Goal: Information Seeking & Learning: Find specific fact

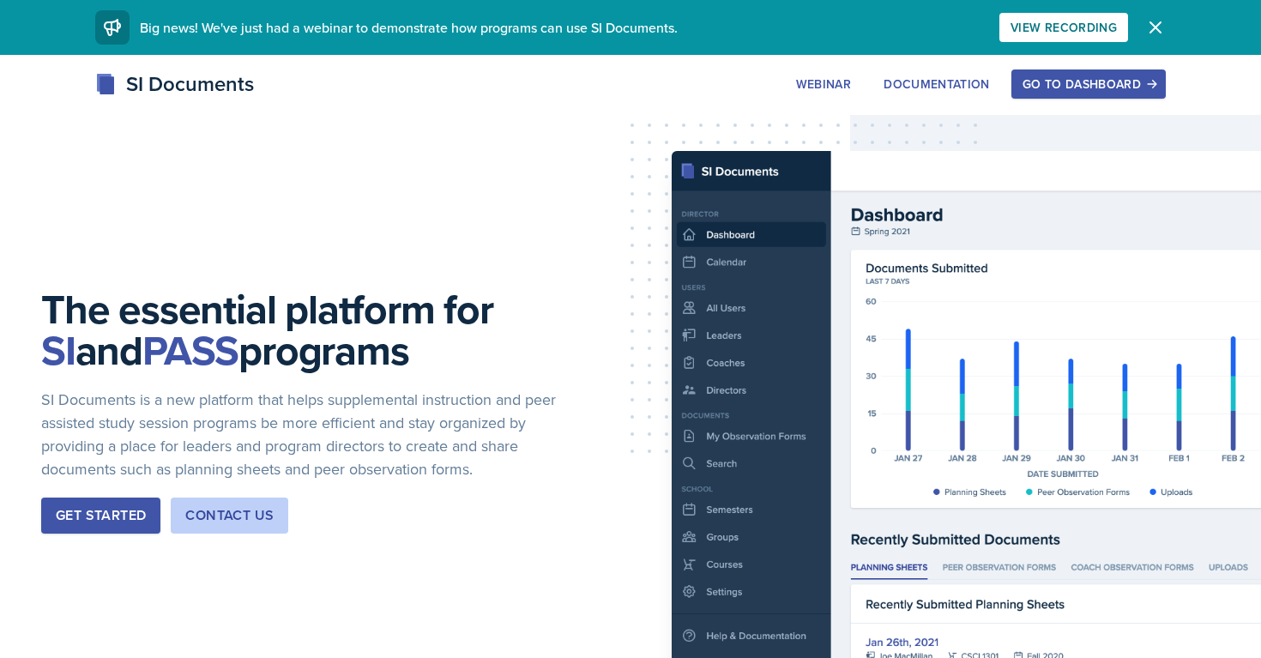
click at [1081, 91] on div "Go to Dashboard" at bounding box center [1088, 84] width 132 height 14
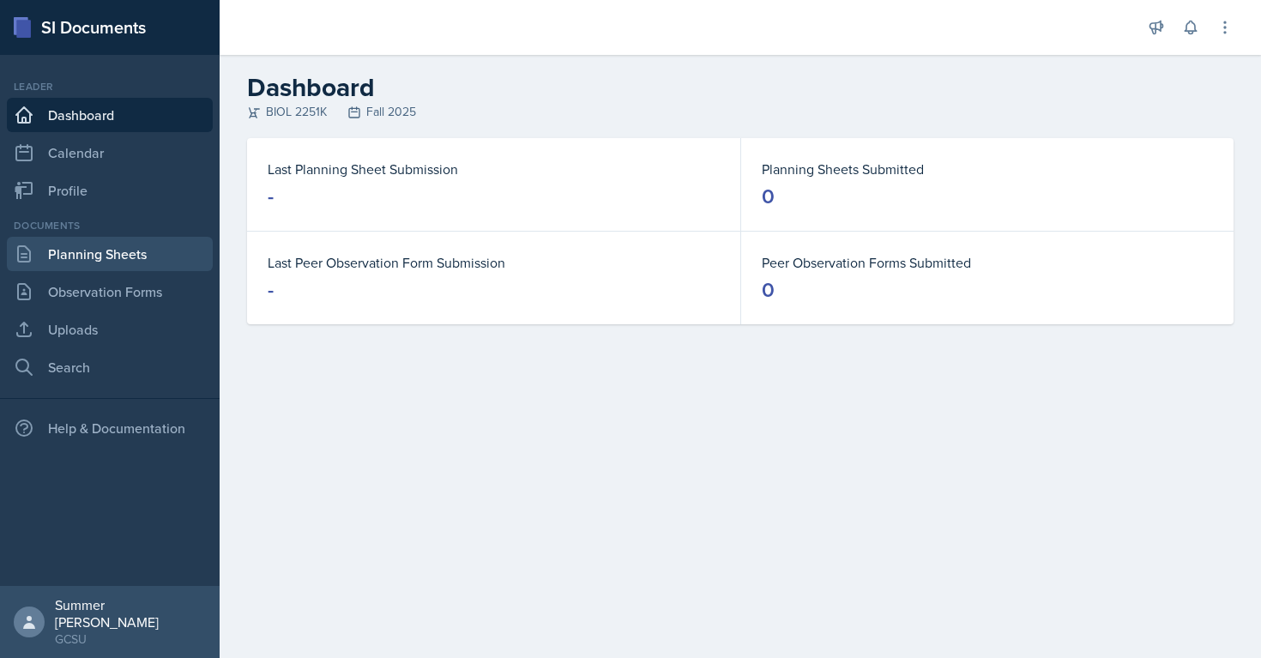
click at [98, 258] on link "Planning Sheets" at bounding box center [110, 254] width 206 height 34
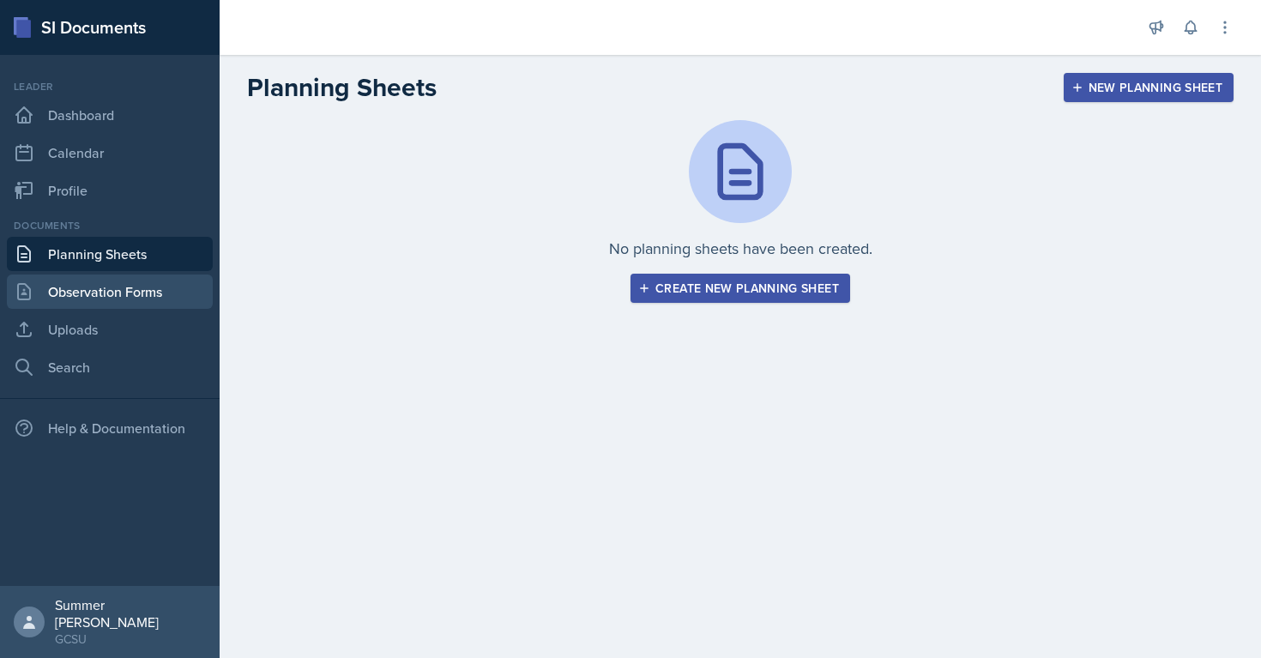
click at [102, 286] on link "Observation Forms" at bounding box center [110, 291] width 206 height 34
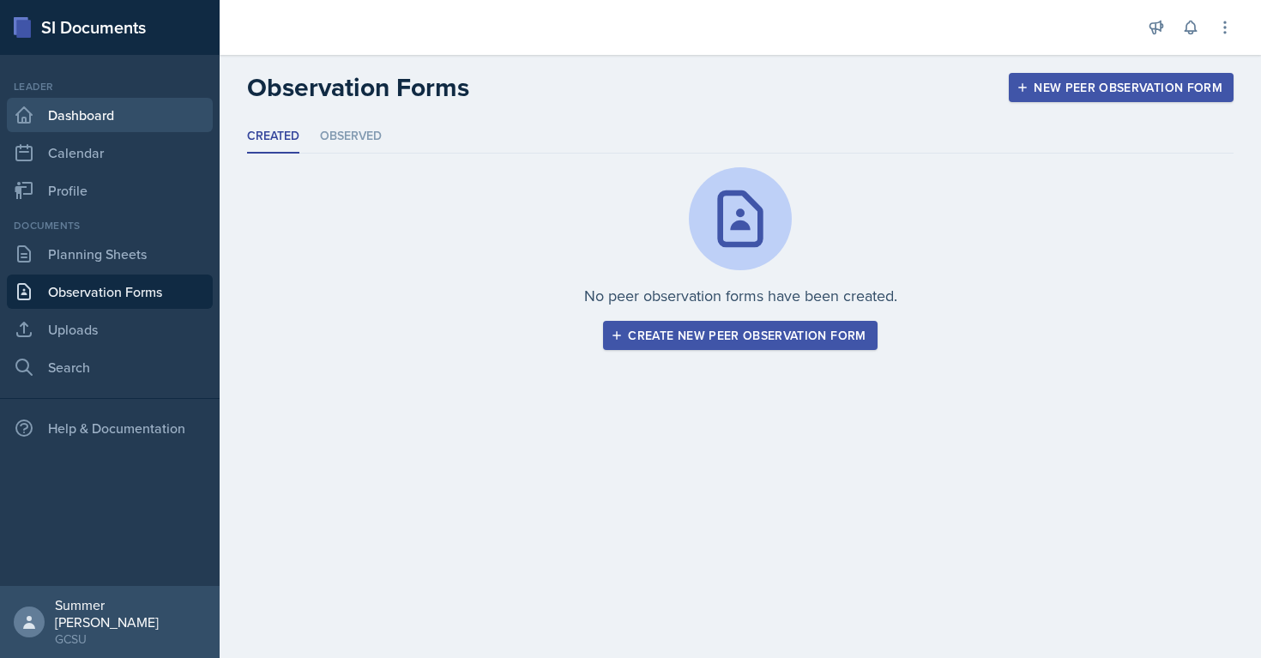
click at [93, 111] on link "Dashboard" at bounding box center [110, 115] width 206 height 34
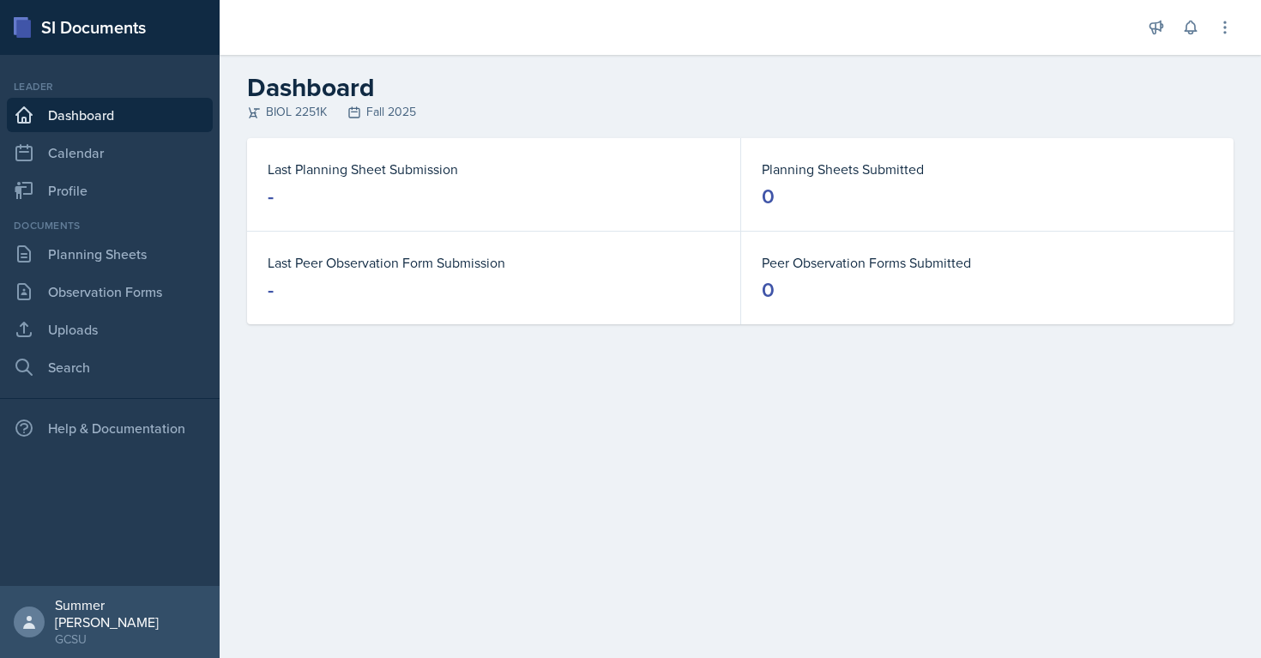
click at [45, 24] on div "SI Documents" at bounding box center [110, 27] width 220 height 55
click at [38, 173] on link "Profile" at bounding box center [110, 190] width 206 height 34
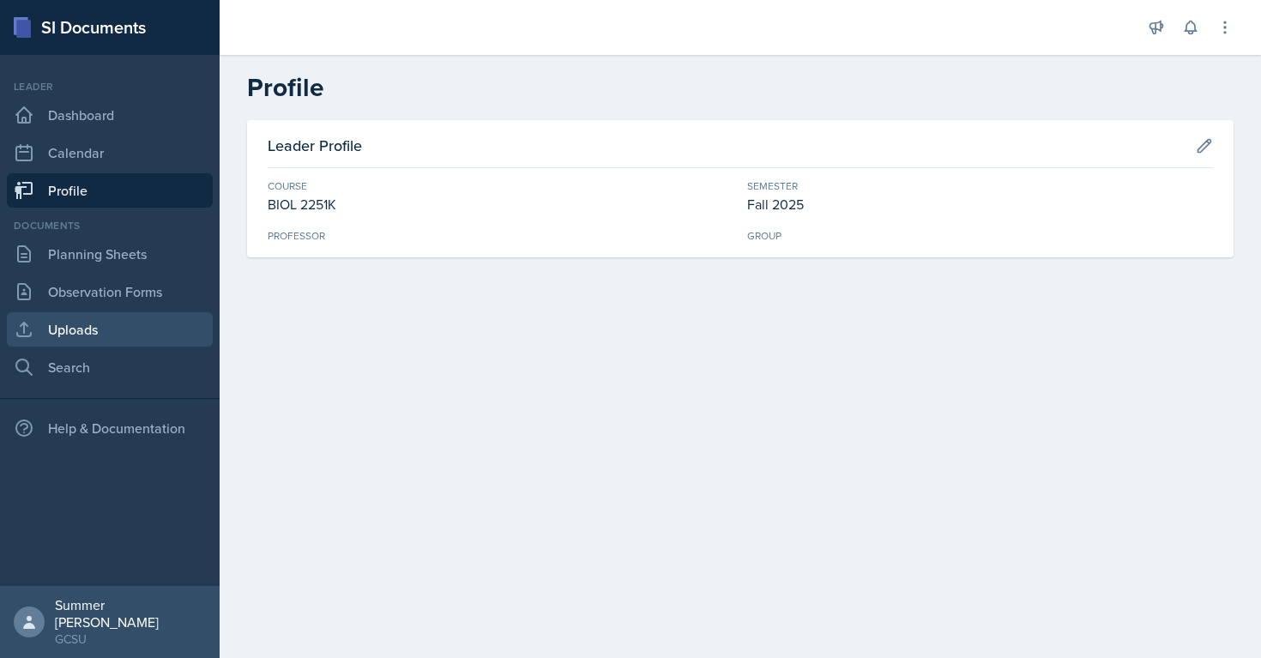
click at [79, 336] on link "Uploads" at bounding box center [110, 329] width 206 height 34
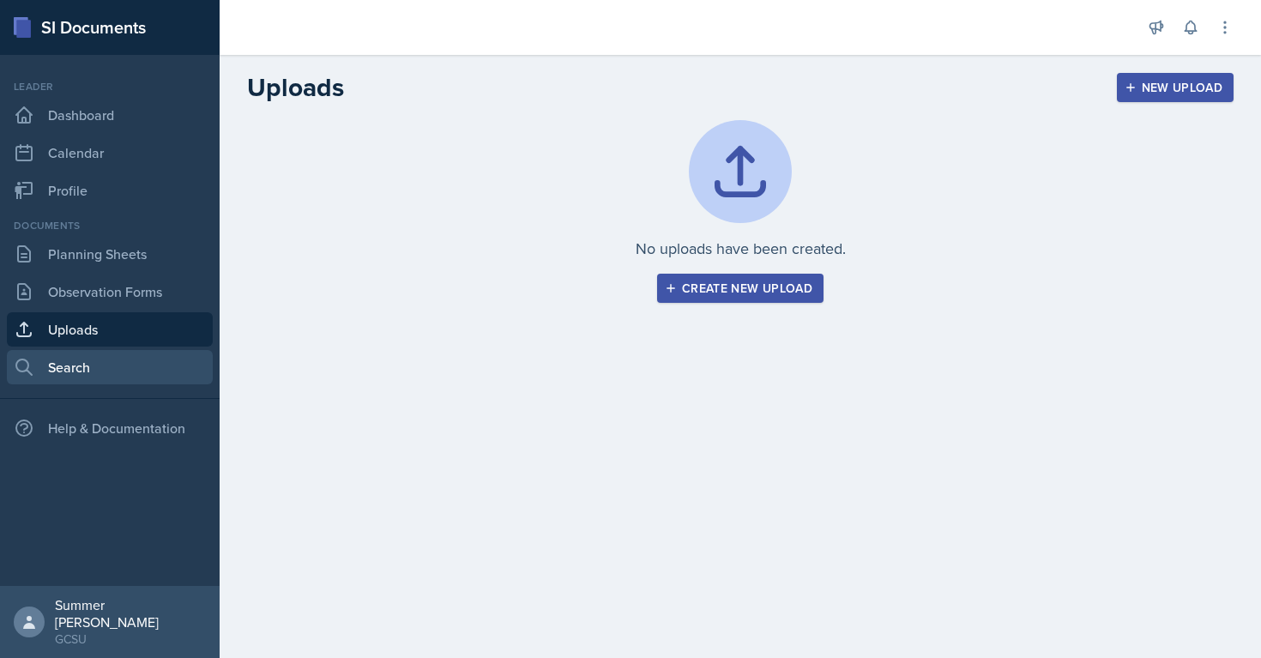
click at [70, 362] on link "Search" at bounding box center [110, 367] width 206 height 34
select select "all"
select select "1"
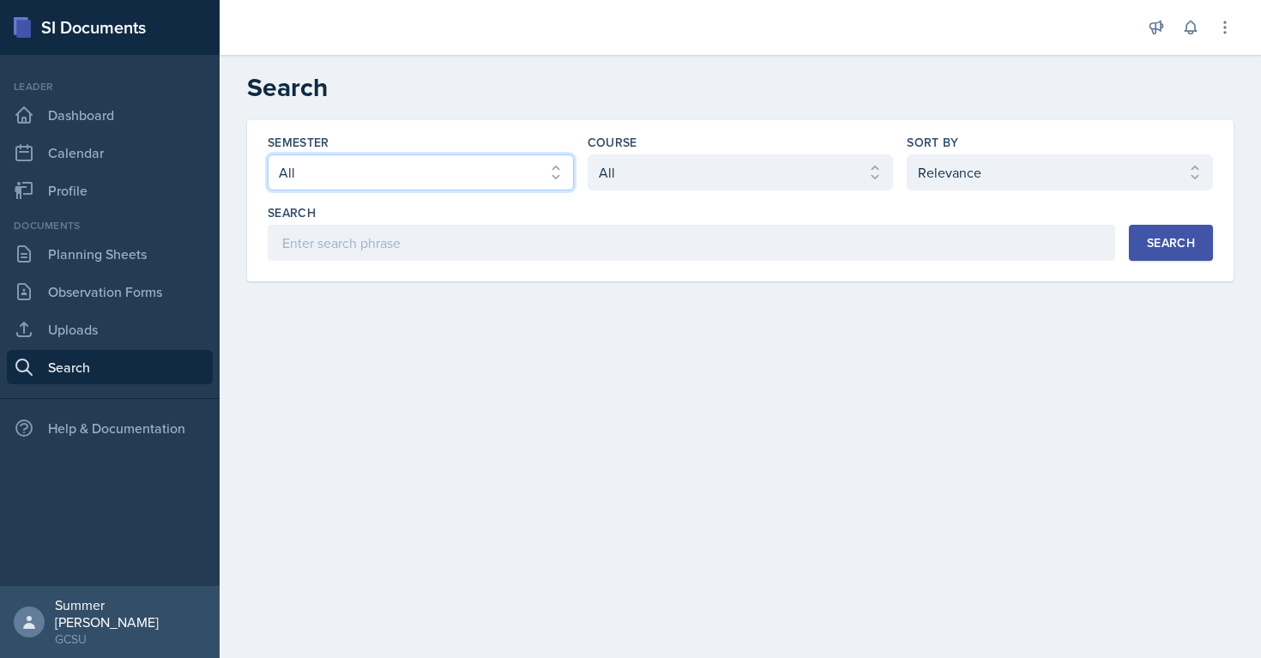
click at [430, 176] on select "Select semester All Fall 2025 Spring 2025 Fall 2024 Spring 2024 Fall 2023 Sprin…" at bounding box center [421, 172] width 306 height 36
select select "838c426c-7ba8-4b05-94c8-22f19dd4c5cc"
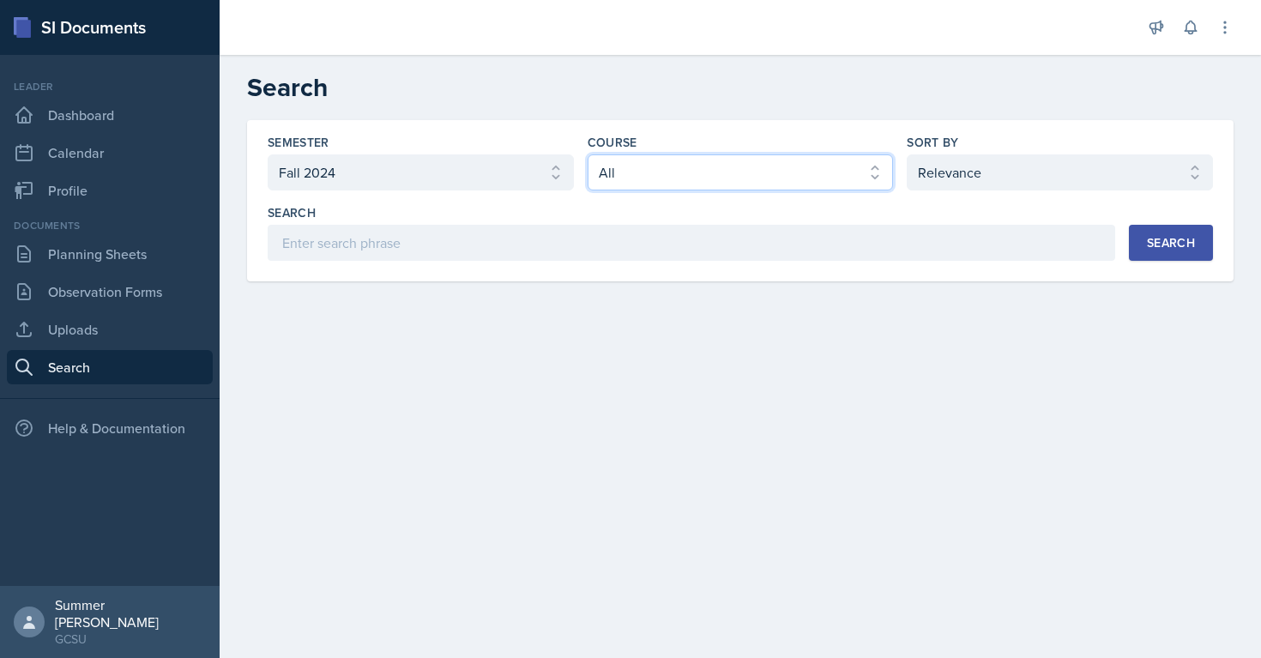
click at [657, 175] on select "Select course All ACCT 3101 ACCT 3102 ASTR 1000 BIOL 1100 BIOL 1107 BIOL 1108 B…" at bounding box center [740, 172] width 306 height 36
select select "0962fe08-ee06-47f9-81f7-2fff629c3db1"
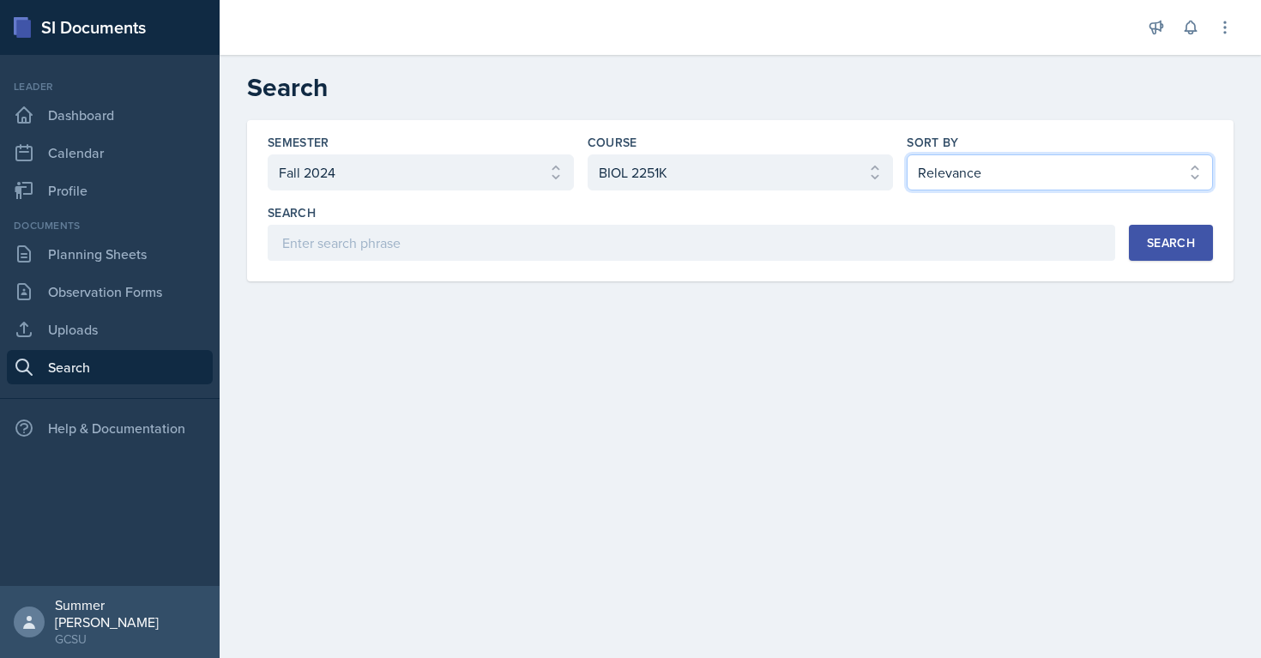
click at [956, 170] on select "Select sort by Relevance Document Date (Asc) Document Date (Desc)" at bounding box center [1059, 172] width 306 height 36
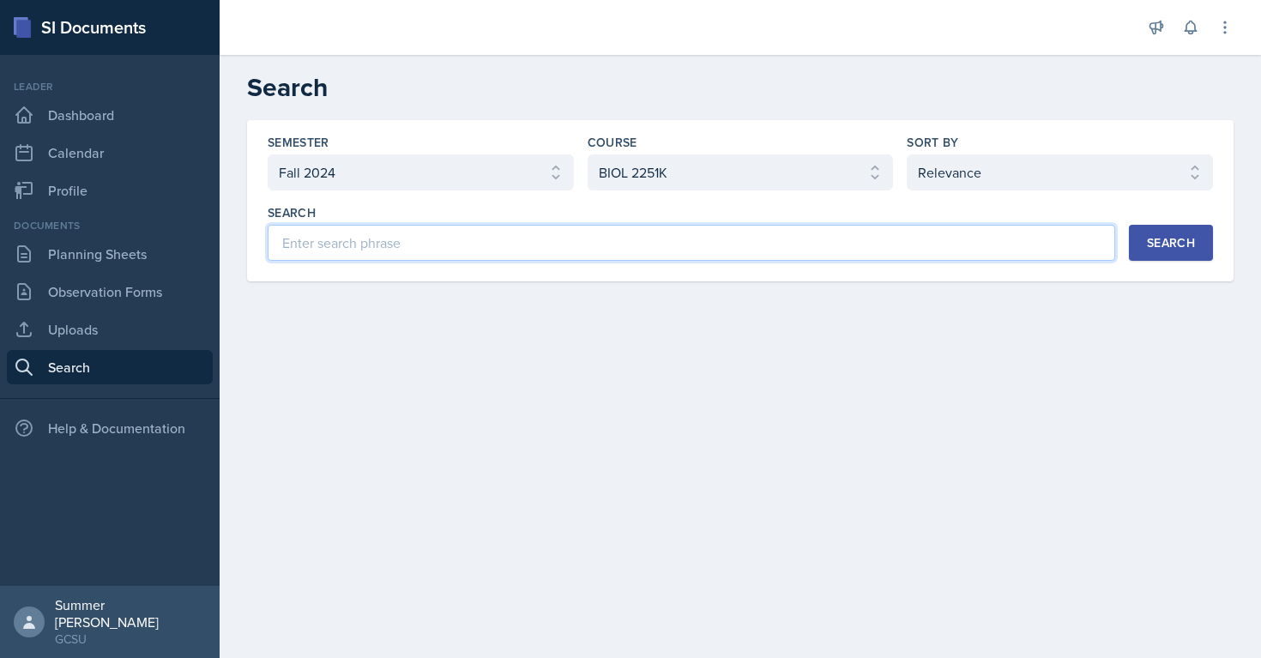
click at [681, 252] on input at bounding box center [691, 243] width 847 height 36
click at [1168, 251] on button "Search" at bounding box center [1170, 243] width 84 height 36
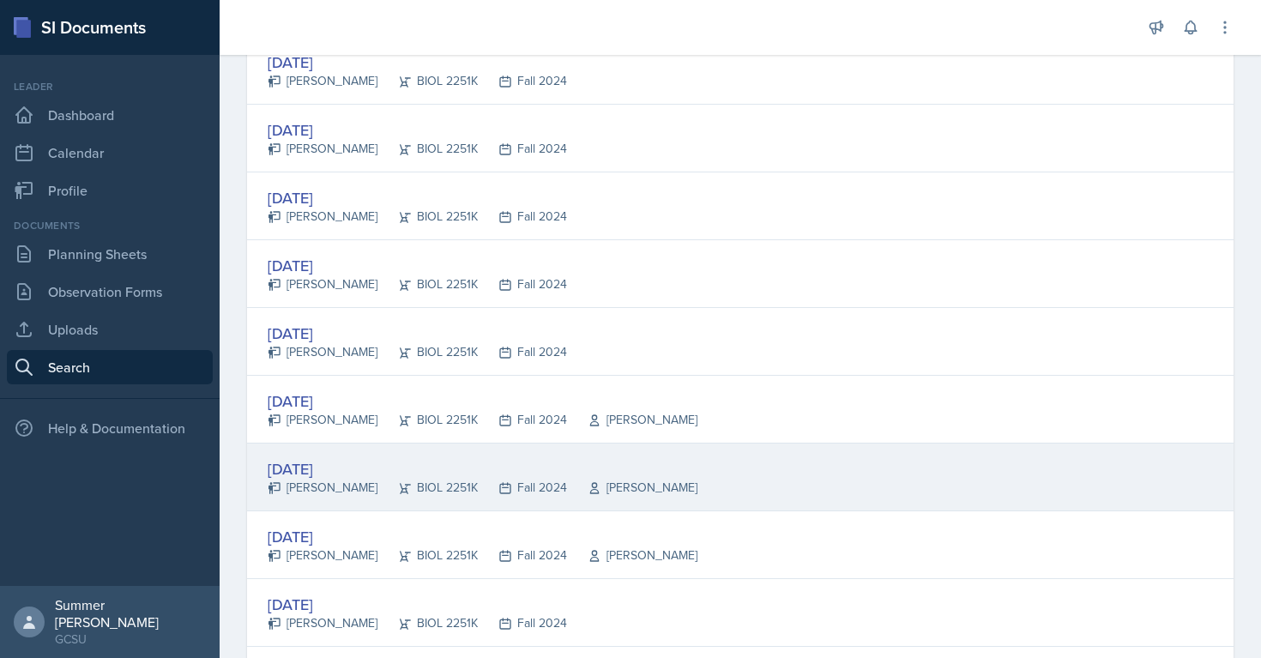
scroll to position [2978, 0]
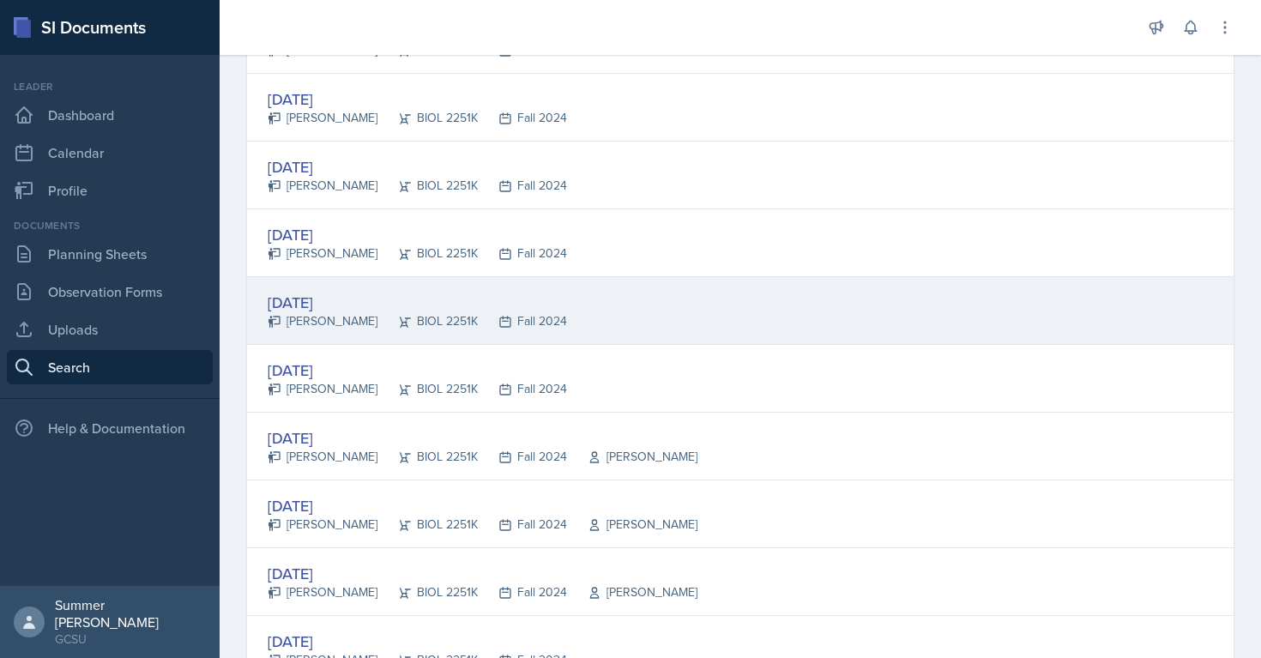
click at [328, 304] on div "[DATE]" at bounding box center [417, 302] width 299 height 23
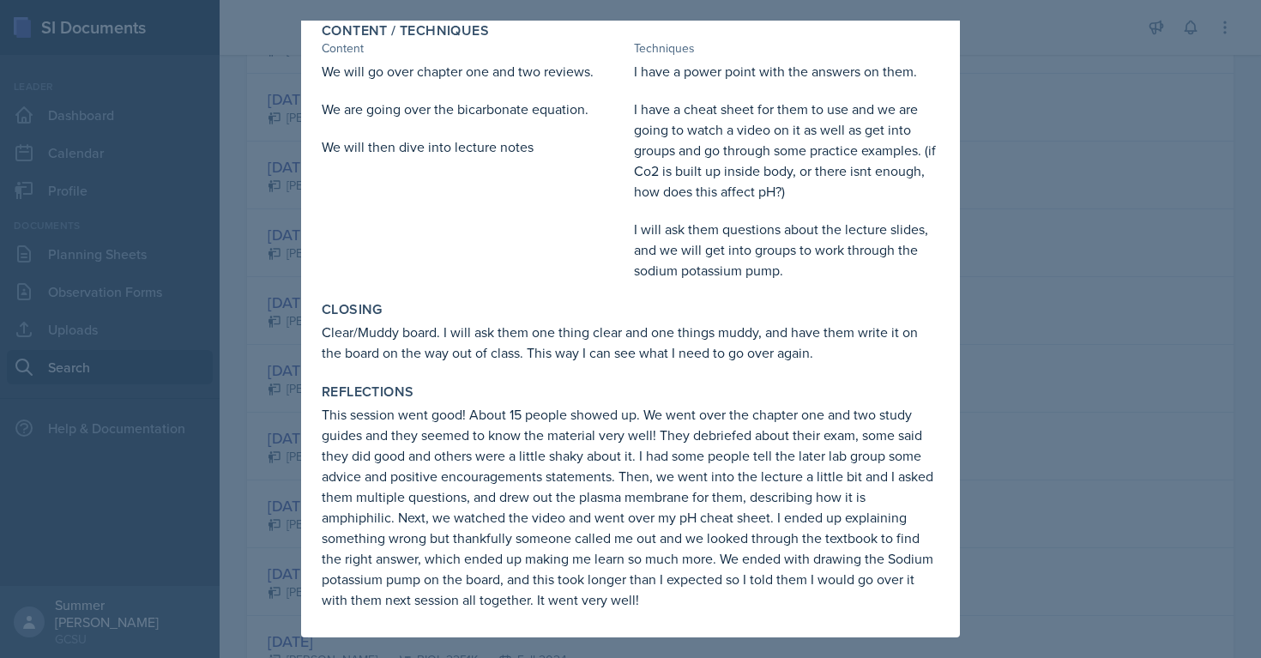
scroll to position [417, 0]
click at [840, 262] on p "I will ask them questions about the lecture slides, and we will get into groups…" at bounding box center [786, 250] width 305 height 62
click at [1031, 186] on div at bounding box center [630, 329] width 1261 height 658
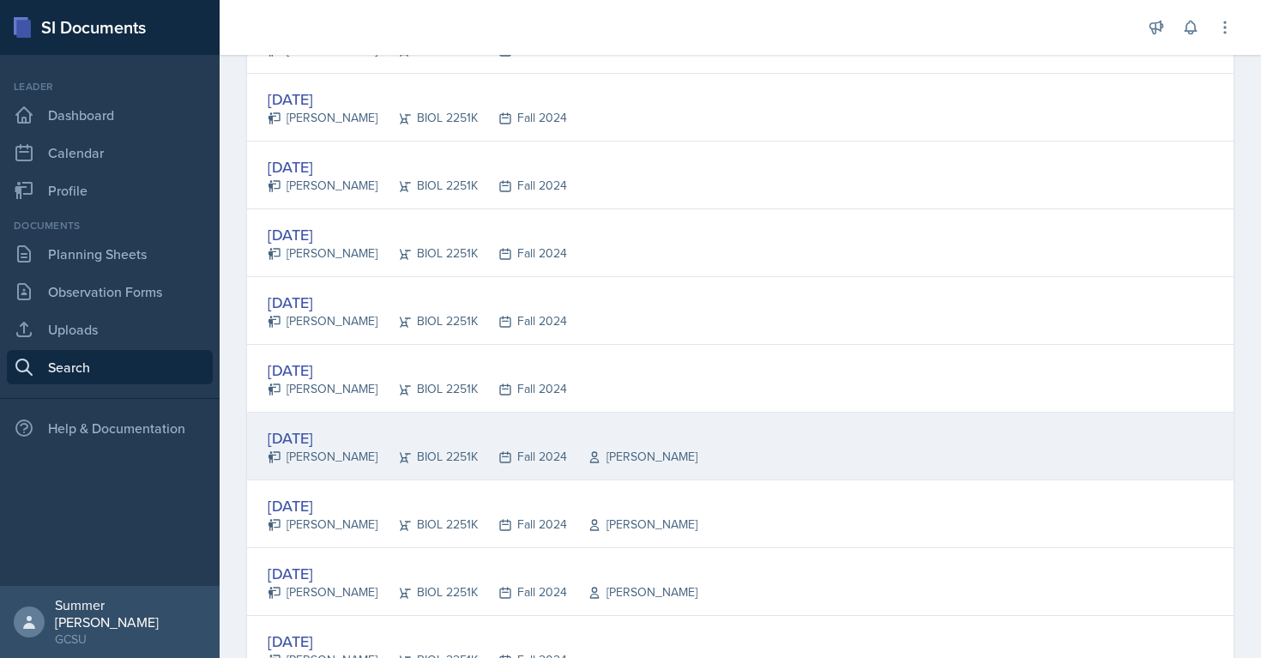
click at [327, 442] on div "[DATE]" at bounding box center [483, 437] width 430 height 23
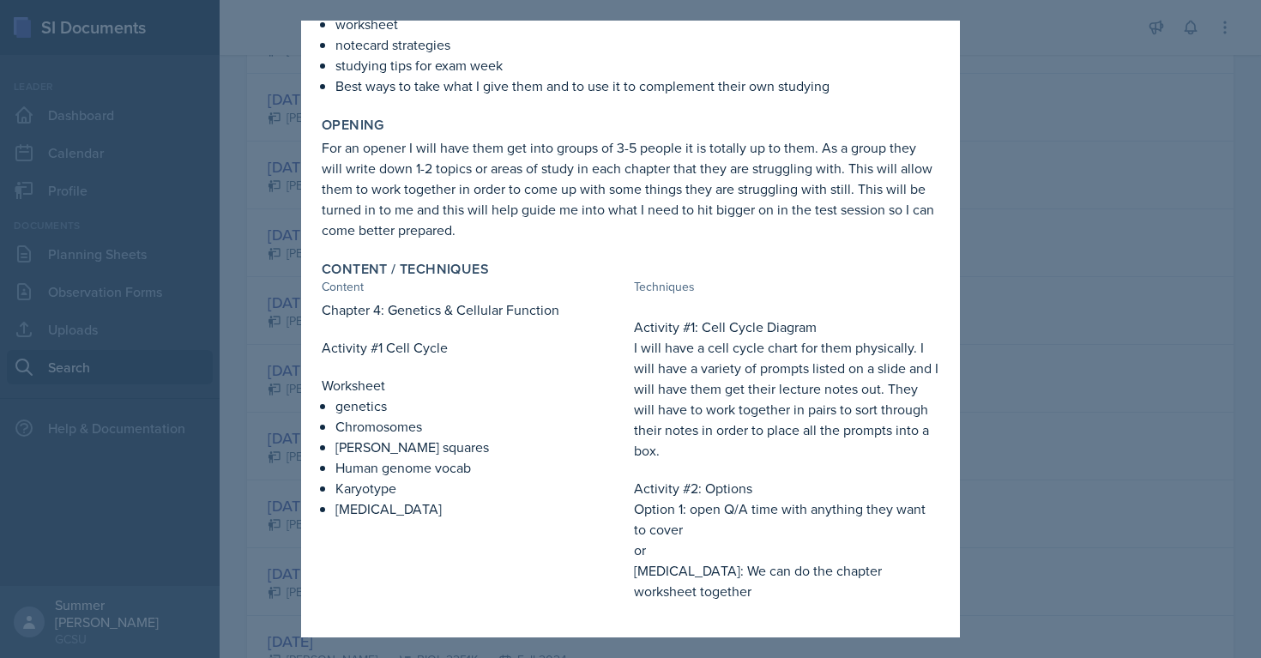
scroll to position [348, 0]
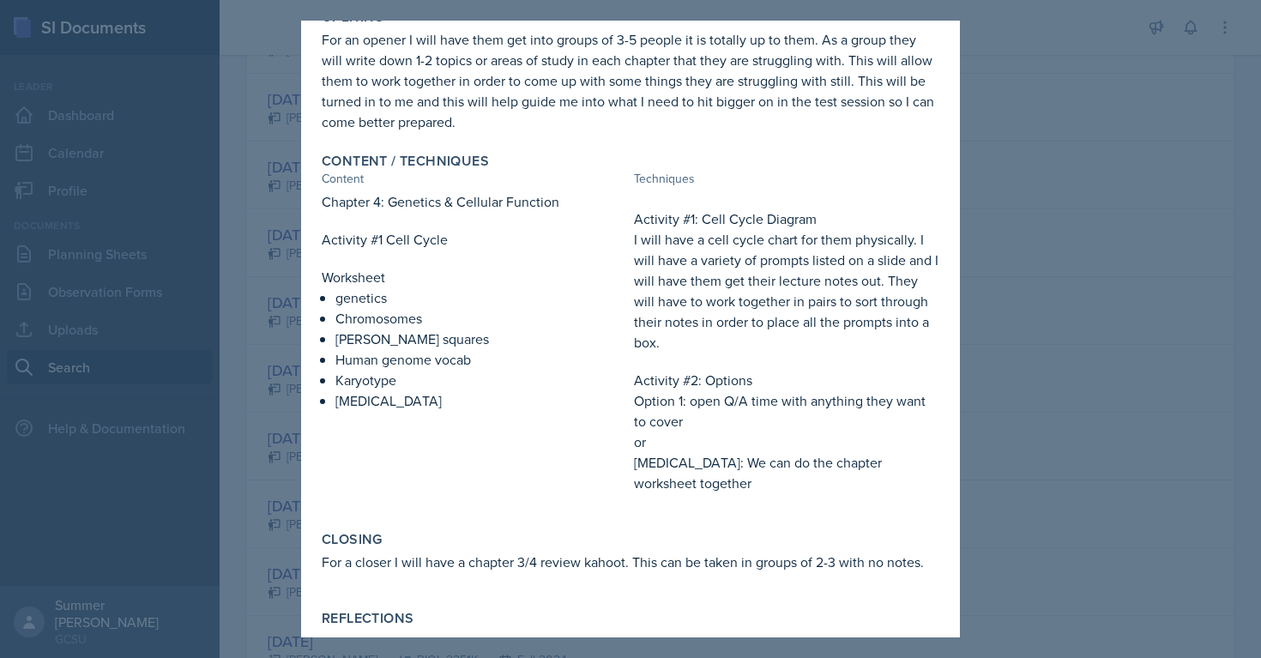
click at [1022, 322] on div at bounding box center [630, 329] width 1261 height 658
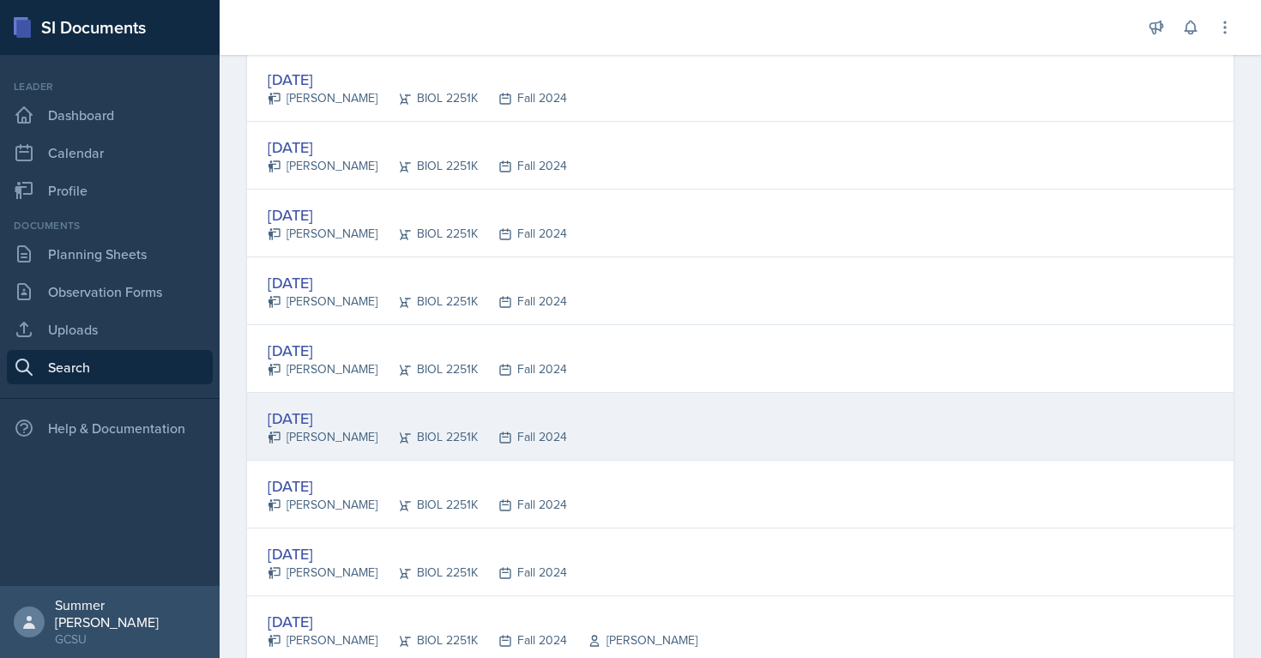
scroll to position [2777, 0]
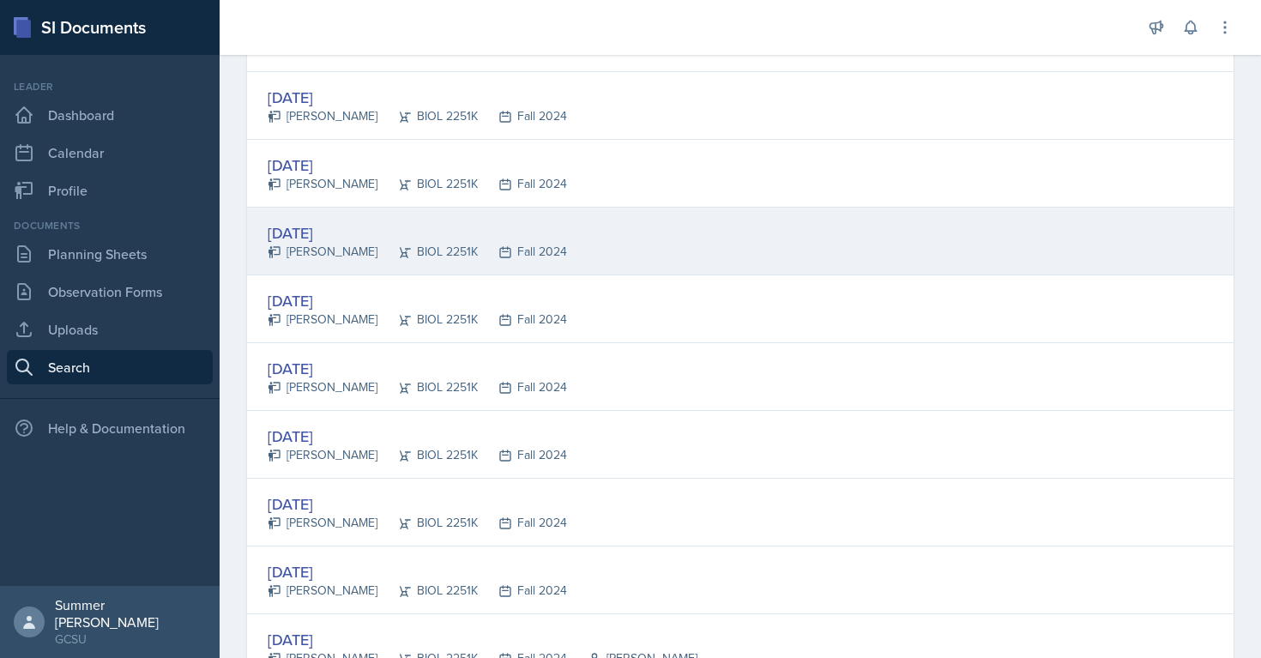
click at [319, 238] on div "[DATE]" at bounding box center [417, 232] width 299 height 23
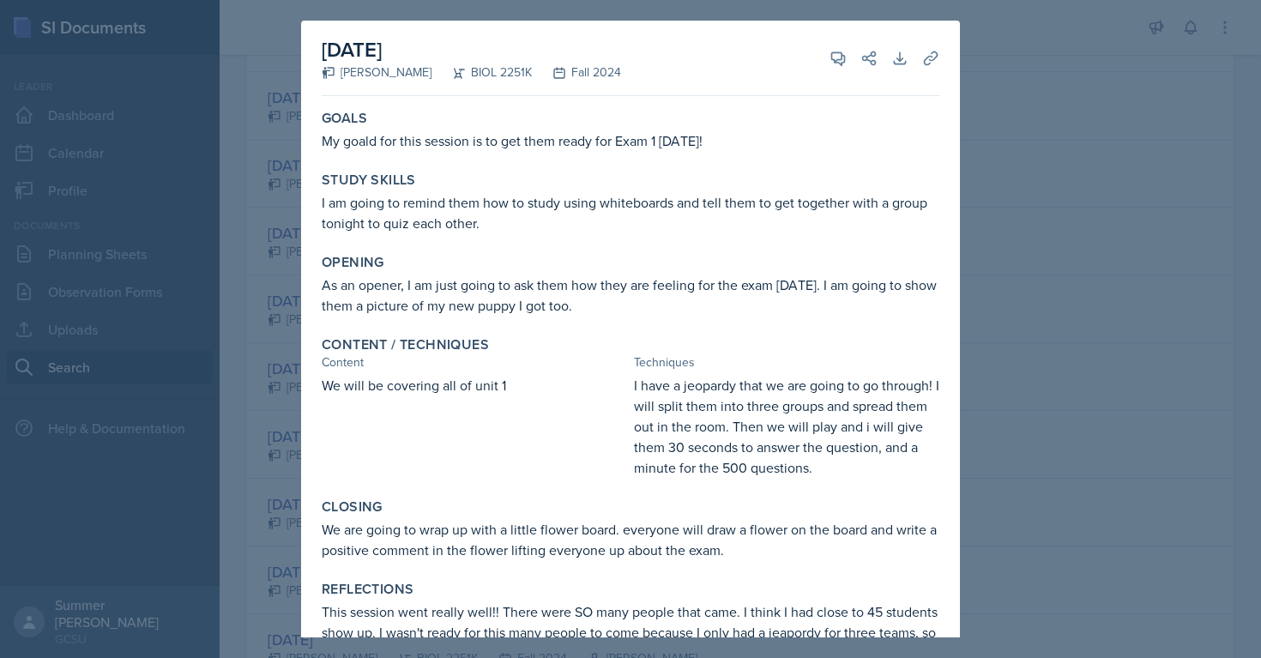
scroll to position [197, 0]
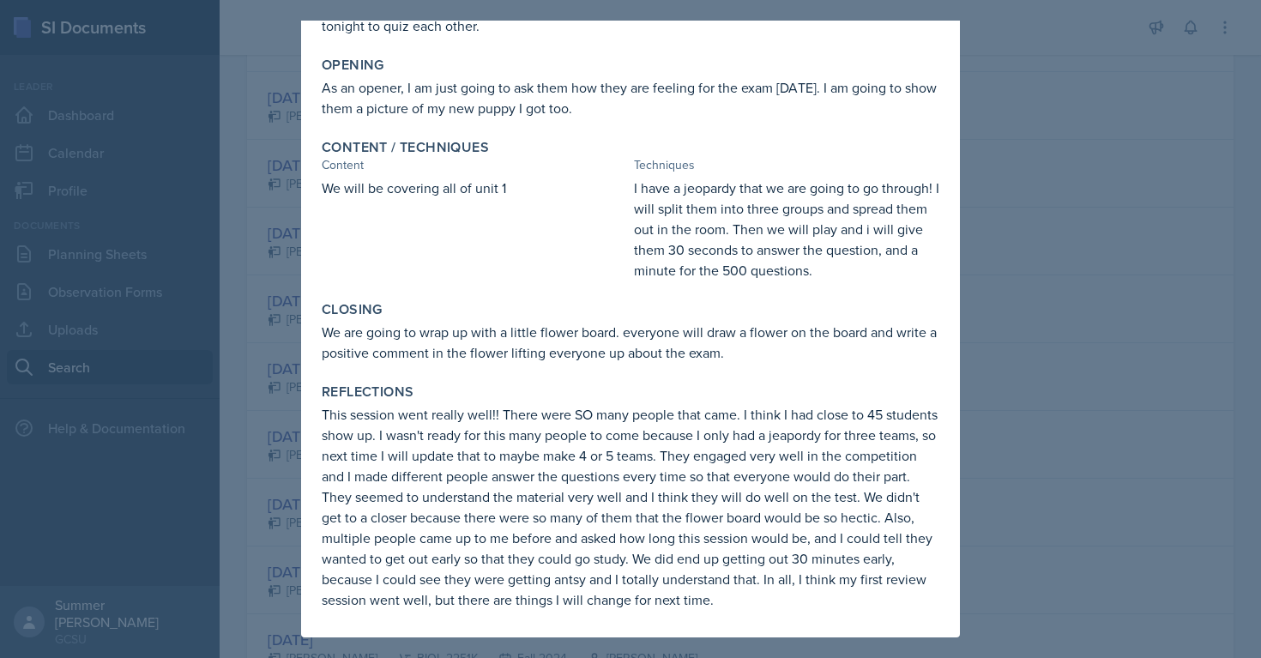
click at [1015, 118] on div at bounding box center [630, 329] width 1261 height 658
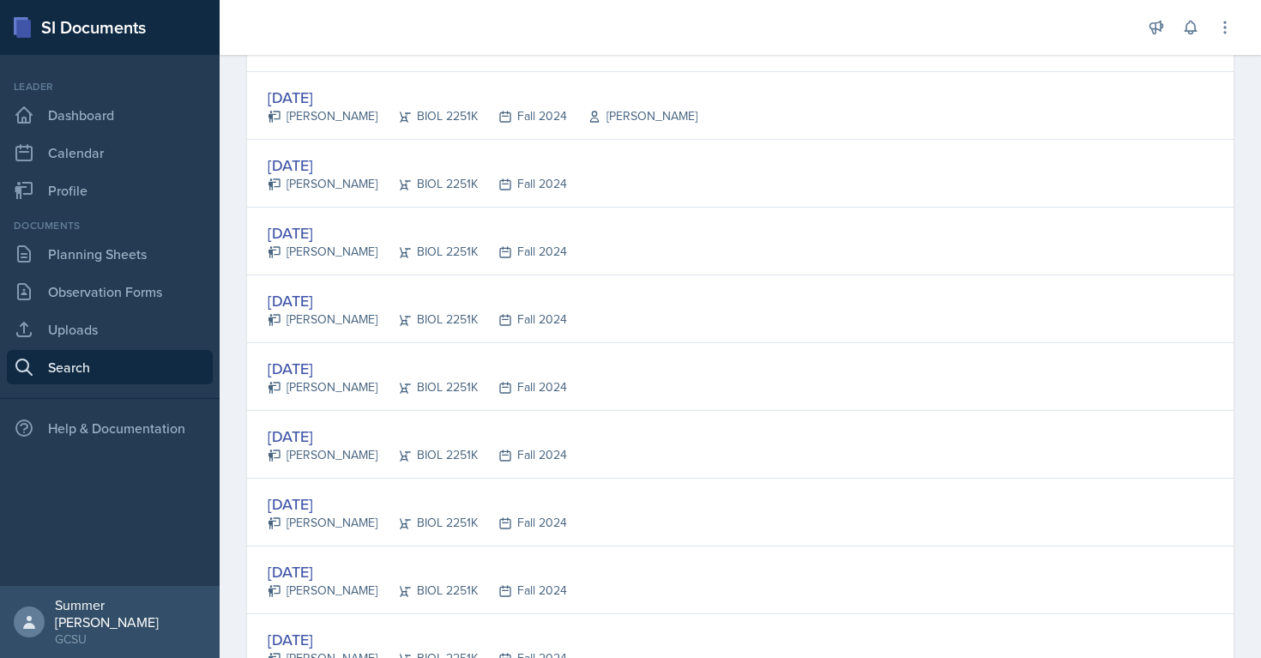
scroll to position [897, 0]
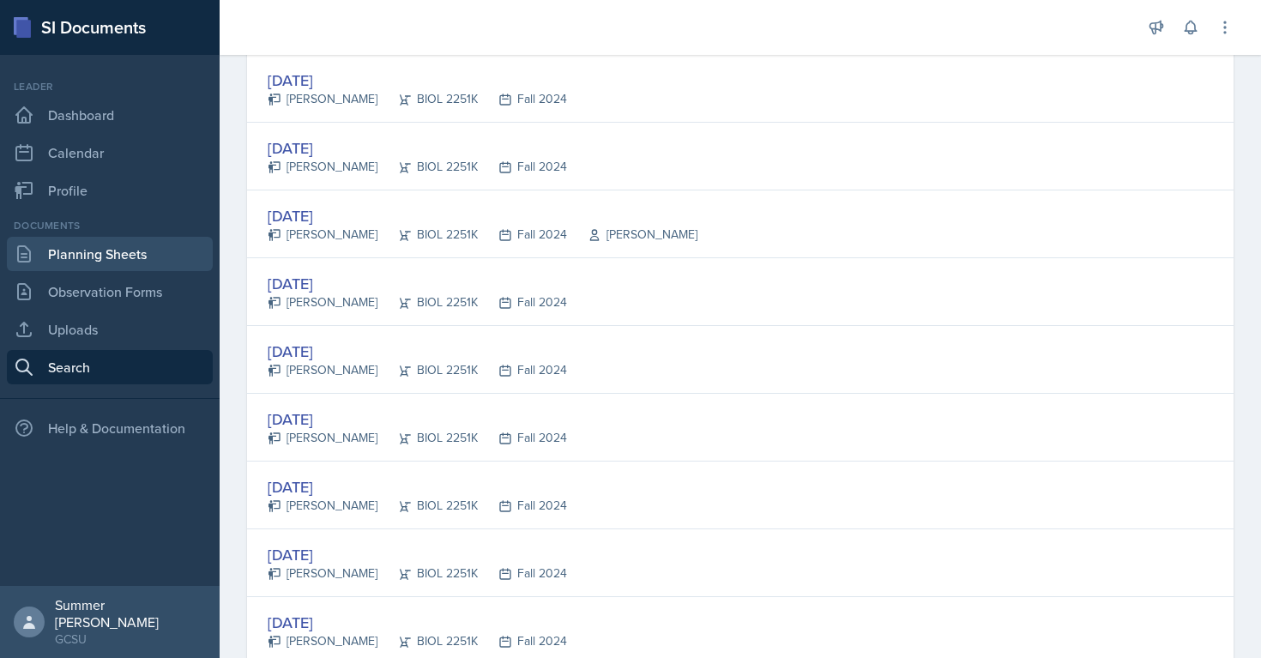
click at [137, 258] on link "Planning Sheets" at bounding box center [110, 254] width 206 height 34
